Goal: Information Seeking & Learning: Learn about a topic

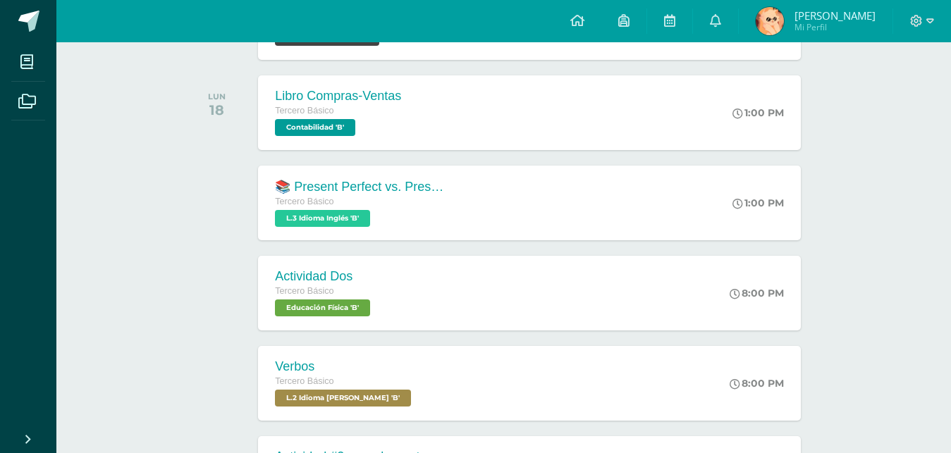
scroll to position [1024, 0]
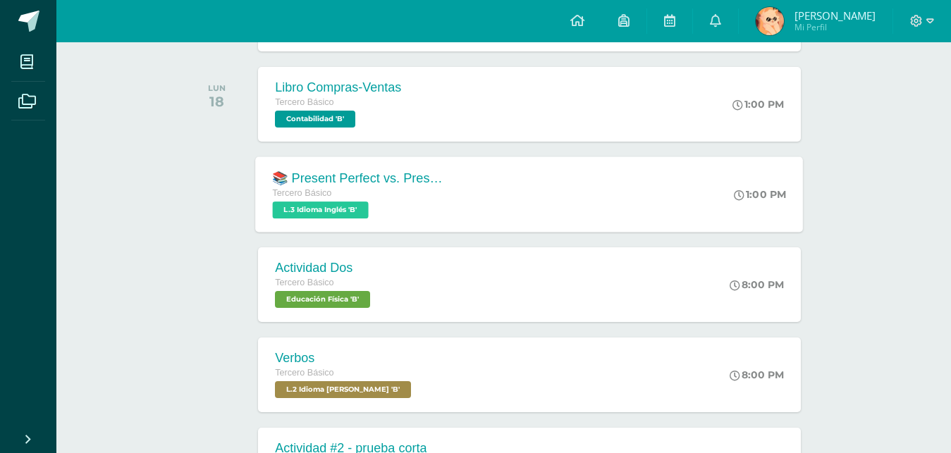
click at [554, 167] on div "📚 Present Perfect vs. Present Perfect Continuous Quiz No. 1 Tercero Básico L.3 …" at bounding box center [530, 194] width 548 height 75
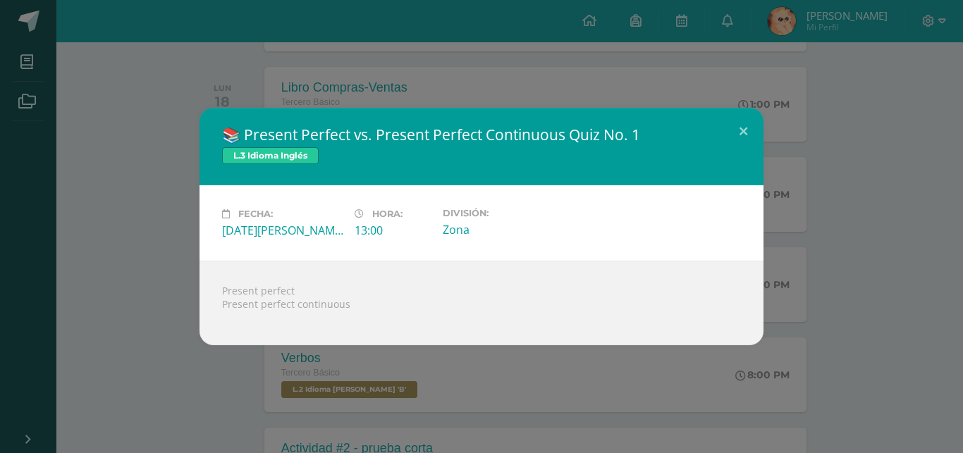
click at [193, 403] on div "📚 Present Perfect vs. Present Perfect Continuous Quiz No. 1 L.3 Idioma Inglés F…" at bounding box center [481, 226] width 963 height 453
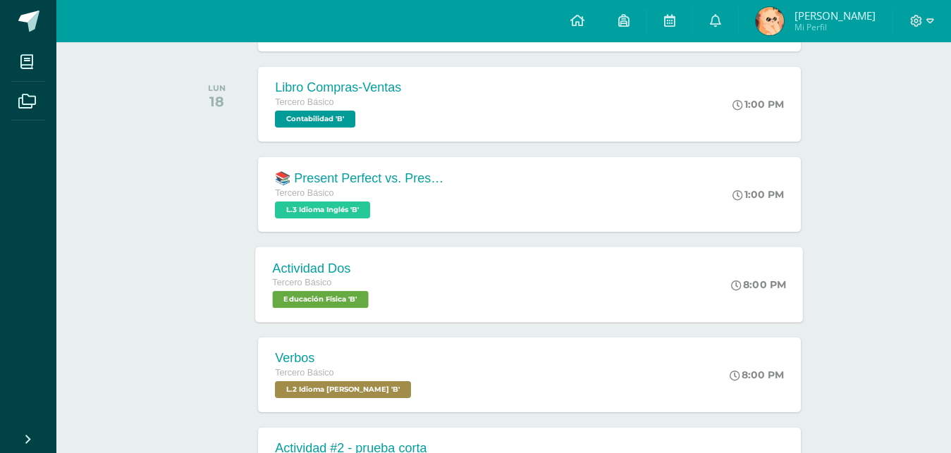
click at [342, 289] on div "Tercero Básico" at bounding box center [322, 284] width 99 height 16
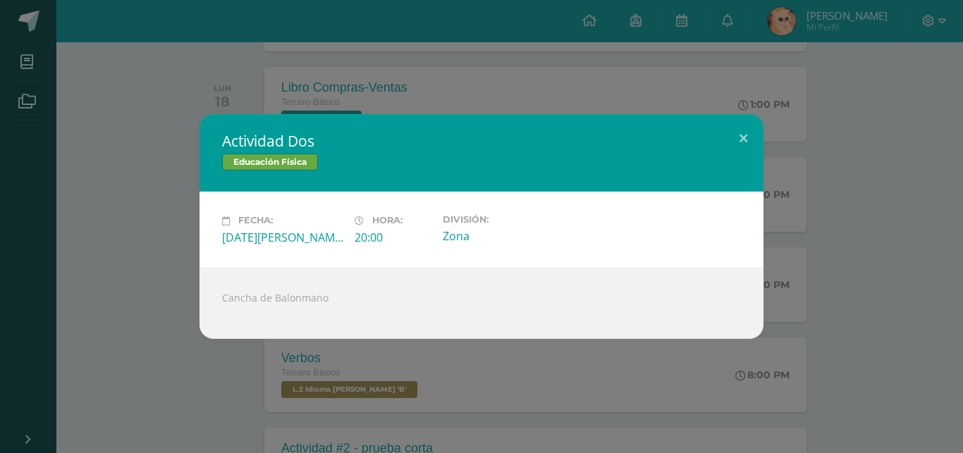
click at [132, 334] on div "Actividad Dos Educación Física Fecha: [DATE][PERSON_NAME] Hora: 20:00 División:…" at bounding box center [482, 226] width 952 height 224
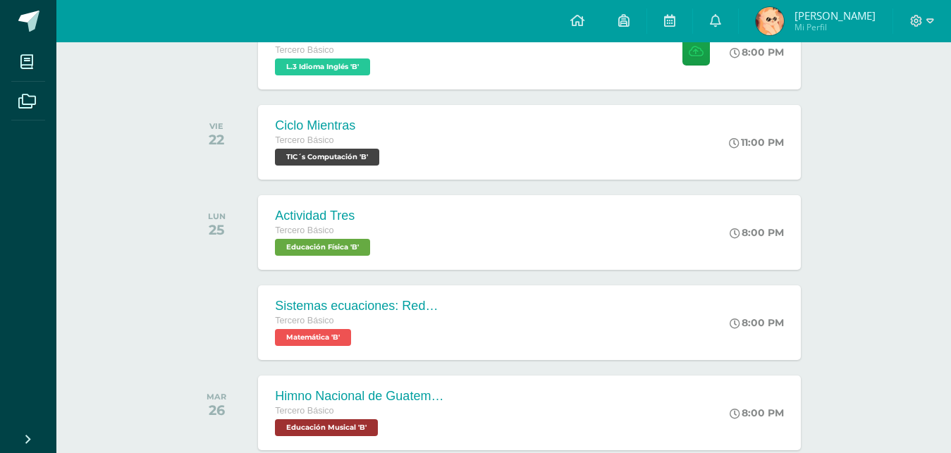
scroll to position [1804, 0]
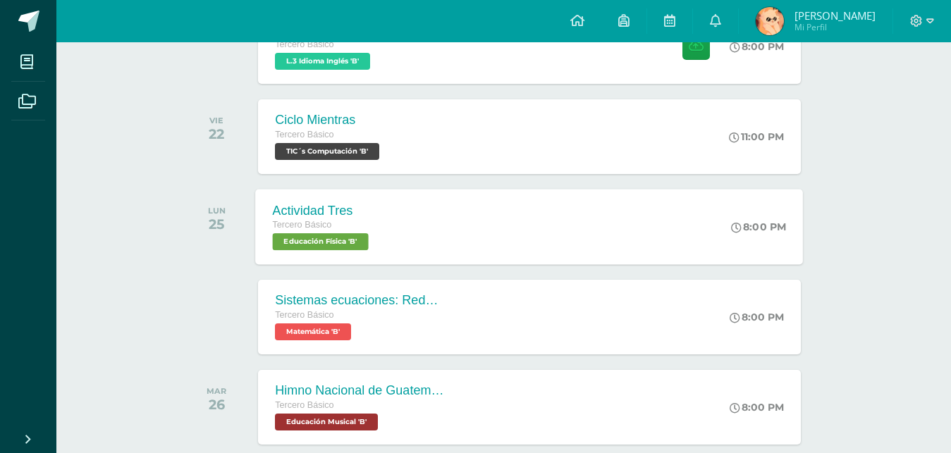
click at [417, 244] on div "Actividad Tres Tercero Básico Educación Física 'B' 8:00 PM Actividad Tres Educa…" at bounding box center [530, 226] width 548 height 75
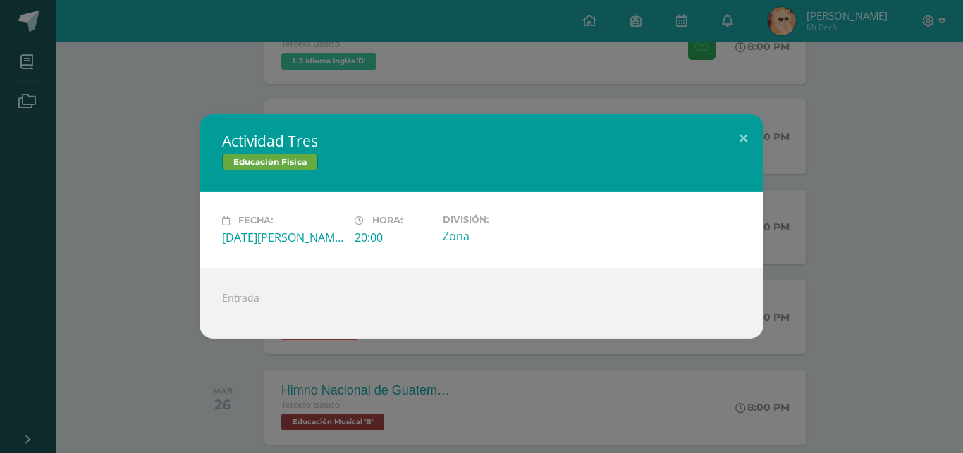
click at [158, 357] on div "Actividad Tres Educación Física Fecha: [DATE][PERSON_NAME] Hora: 20:00 División…" at bounding box center [481, 226] width 963 height 453
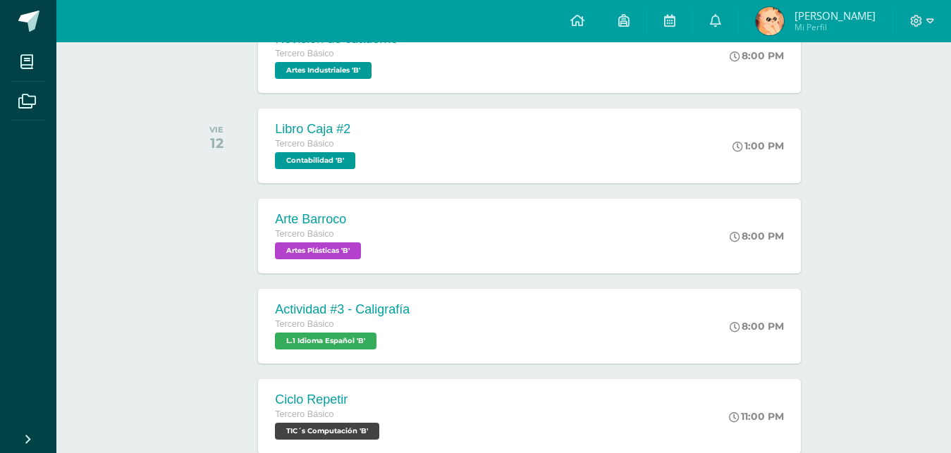
scroll to position [87, 0]
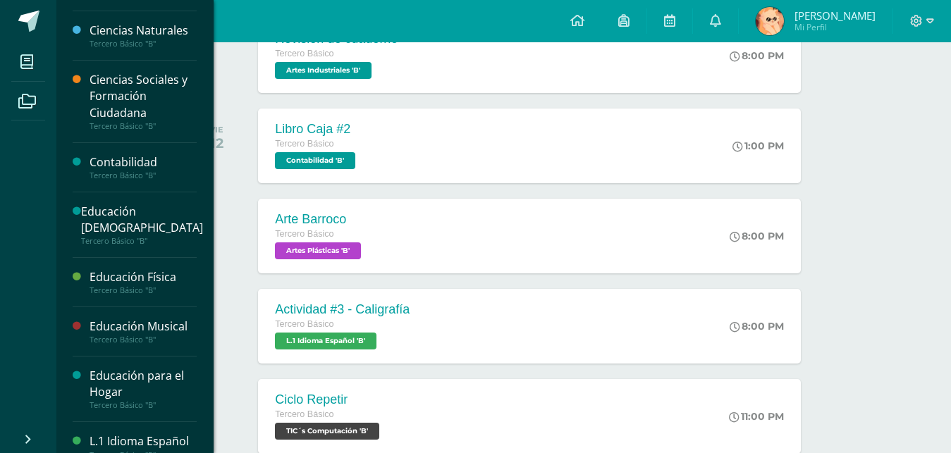
click at [166, 276] on div "Educación Física" at bounding box center [143, 277] width 107 height 16
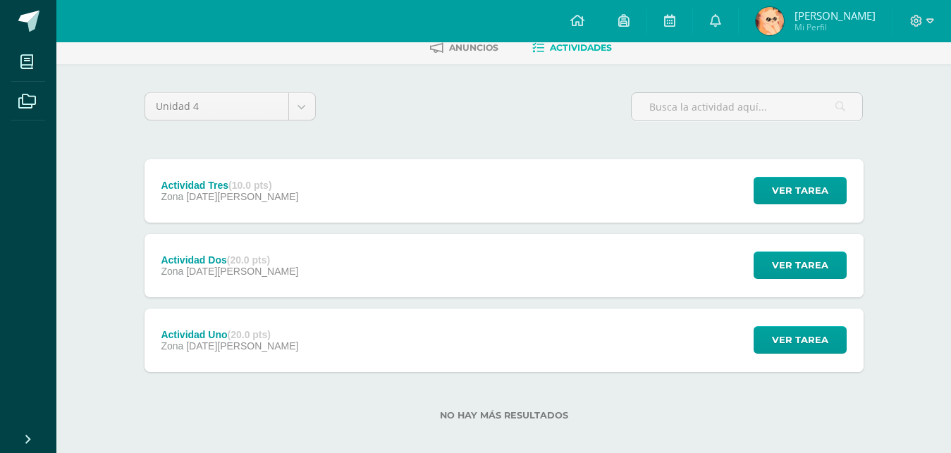
scroll to position [88, 0]
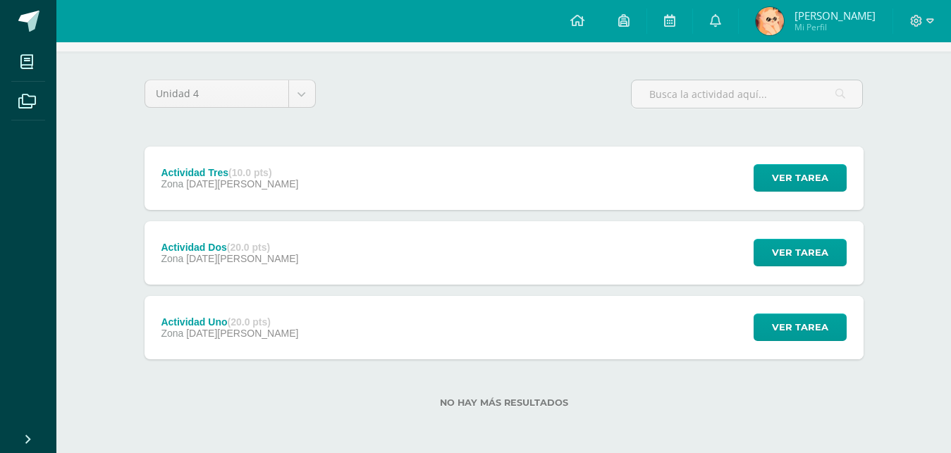
click at [484, 222] on div "Actividad Dos (20.0 pts) Zona [DATE][PERSON_NAME] Ver tarea Actividad Dos Educa…" at bounding box center [504, 252] width 719 height 63
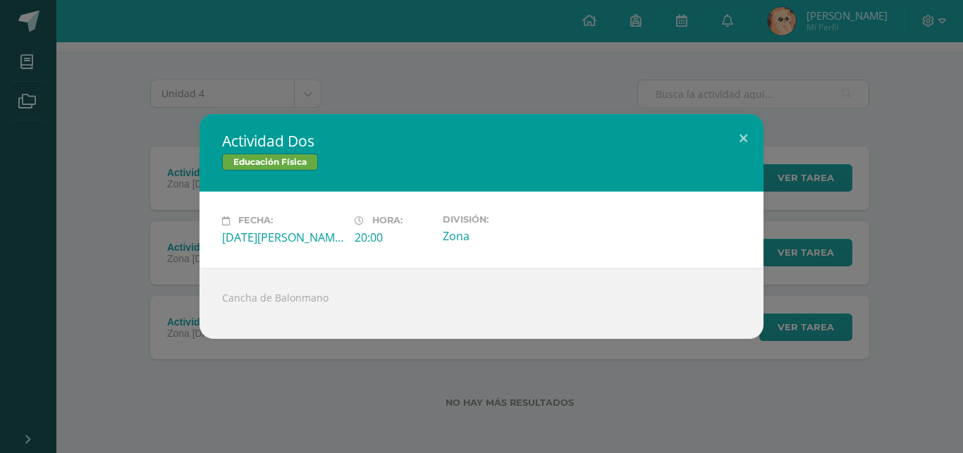
click at [307, 339] on div "Actividad Dos Educación Física Fecha: [DATE][PERSON_NAME] Hora: 20:00 División:…" at bounding box center [481, 226] width 963 height 453
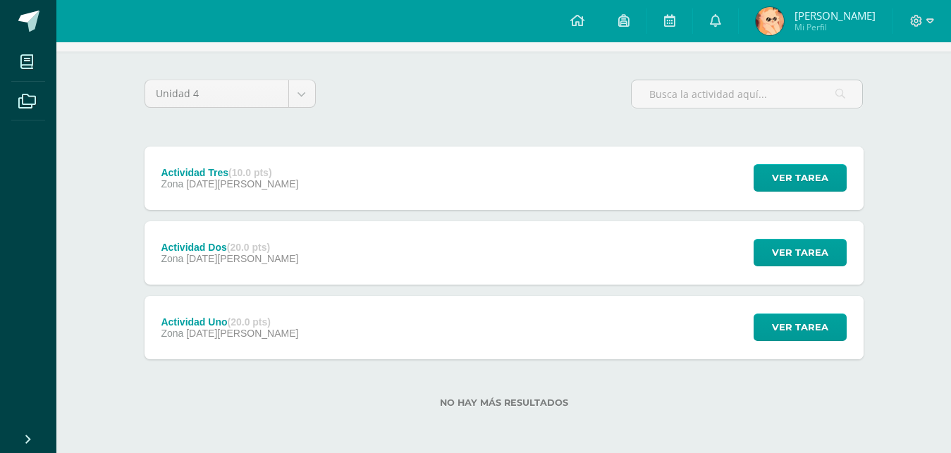
click at [309, 182] on div "Actividad Tres (10.0 pts) Zona [DATE][PERSON_NAME] Ver tarea Actividad Tres Edu…" at bounding box center [504, 178] width 719 height 63
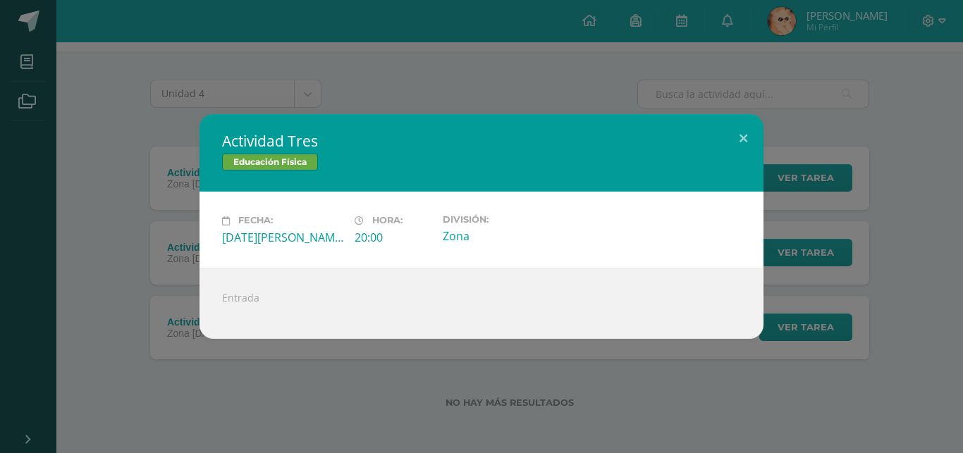
click at [225, 370] on div "Actividad Tres Educación Física Fecha: [DATE][PERSON_NAME] Hora: 20:00 División…" at bounding box center [481, 226] width 963 height 453
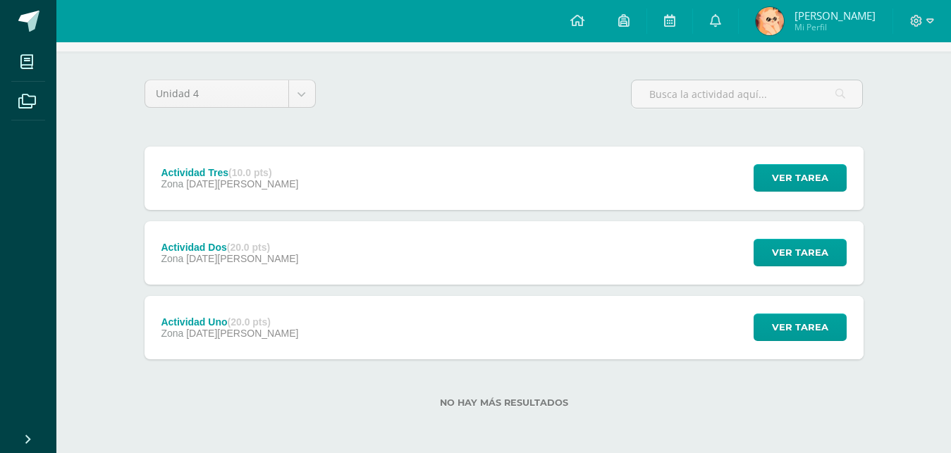
click at [255, 337] on div "Zona [DATE][PERSON_NAME]" at bounding box center [230, 333] width 138 height 11
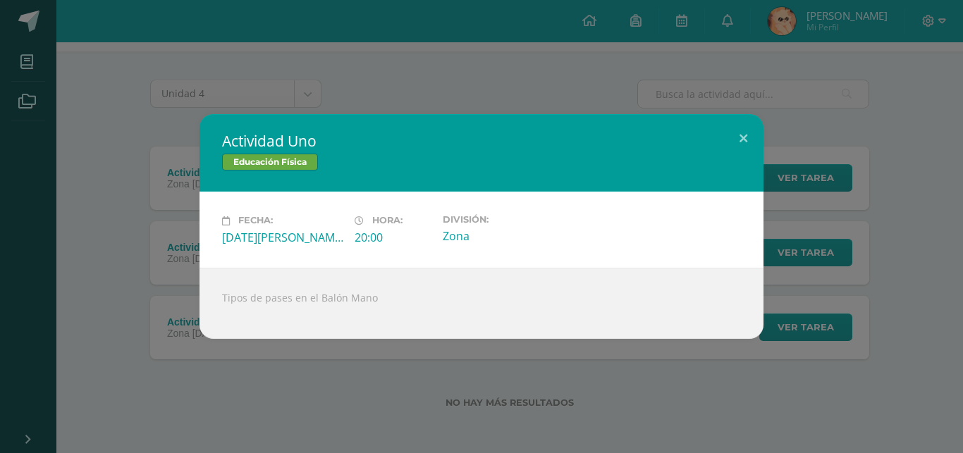
click at [255, 356] on div "Actividad Uno Educación Física Fecha: [DATE][PERSON_NAME] Hora: 20:00 División:…" at bounding box center [481, 226] width 963 height 453
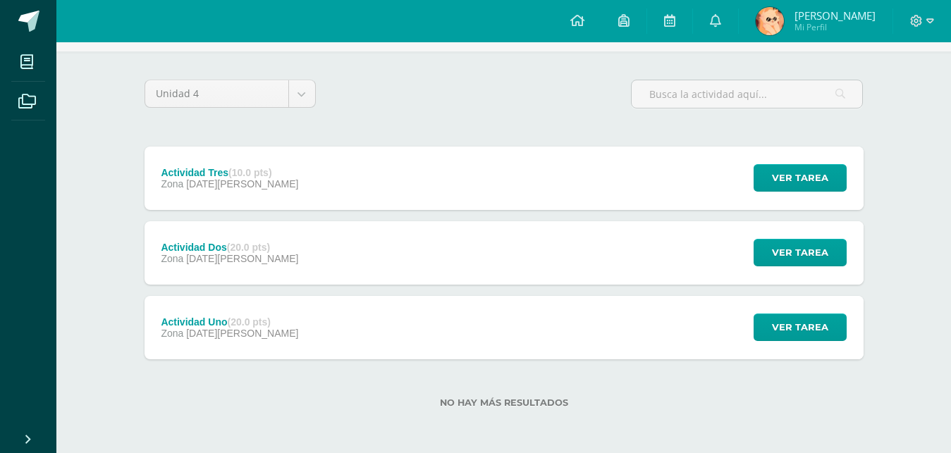
click at [277, 248] on div "Actividad Dos (20.0 pts) Zona [DATE][PERSON_NAME]" at bounding box center [230, 252] width 171 height 63
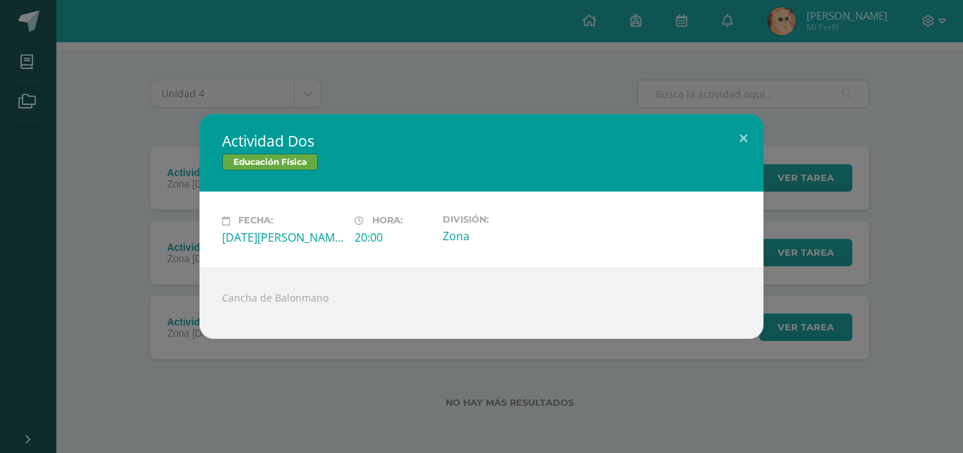
click at [250, 356] on div "Actividad Dos Educación Física Fecha: [DATE][PERSON_NAME] Hora: 20:00 División:…" at bounding box center [481, 226] width 963 height 453
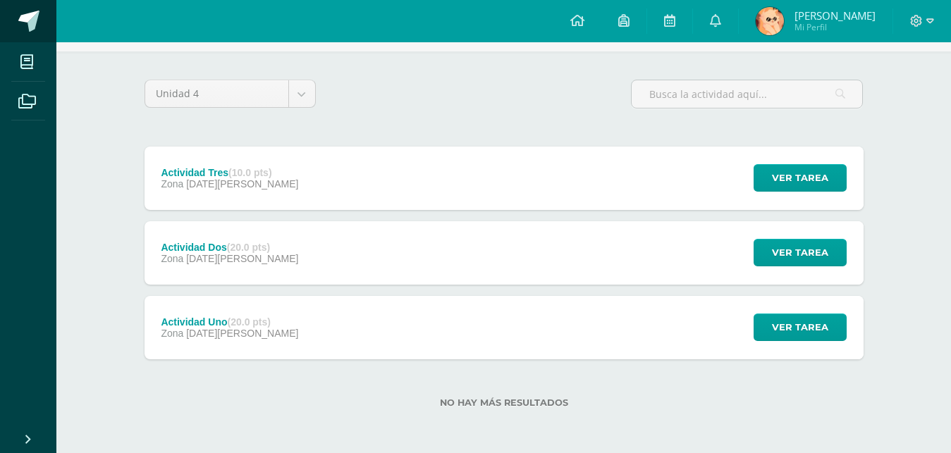
click at [12, 24] on link at bounding box center [28, 21] width 56 height 42
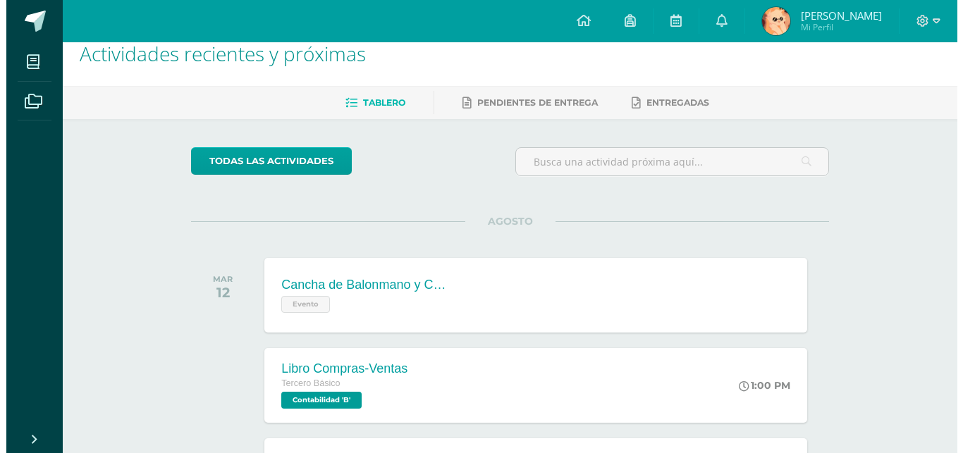
scroll to position [30, 0]
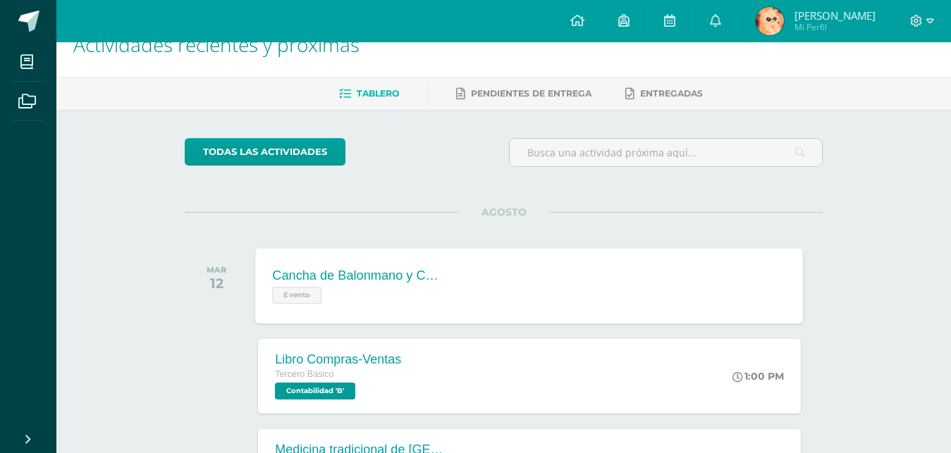
click at [535, 273] on div "Cancha de Balonmano y Contenido Evento Cancha de Balonmano y Contenido Evento C…" at bounding box center [530, 285] width 548 height 75
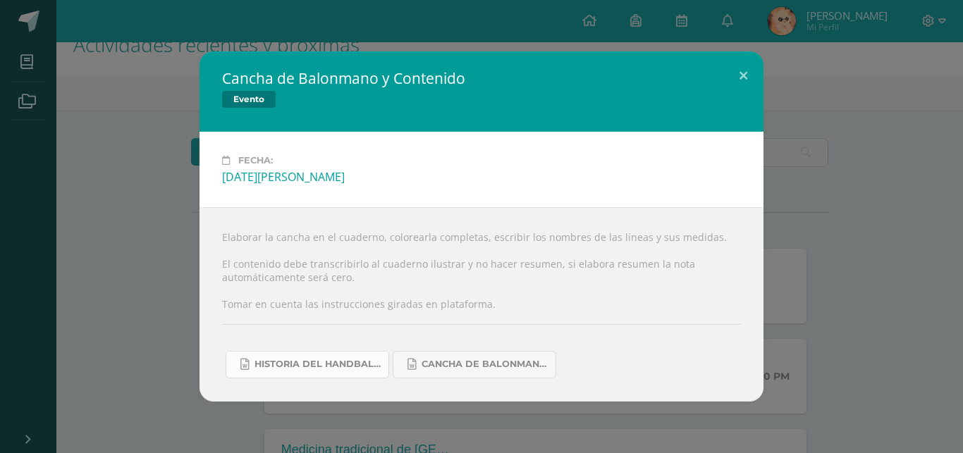
click at [377, 359] on span "Historia del handball.docx" at bounding box center [318, 364] width 127 height 11
